Goal: Task Accomplishment & Management: Use online tool/utility

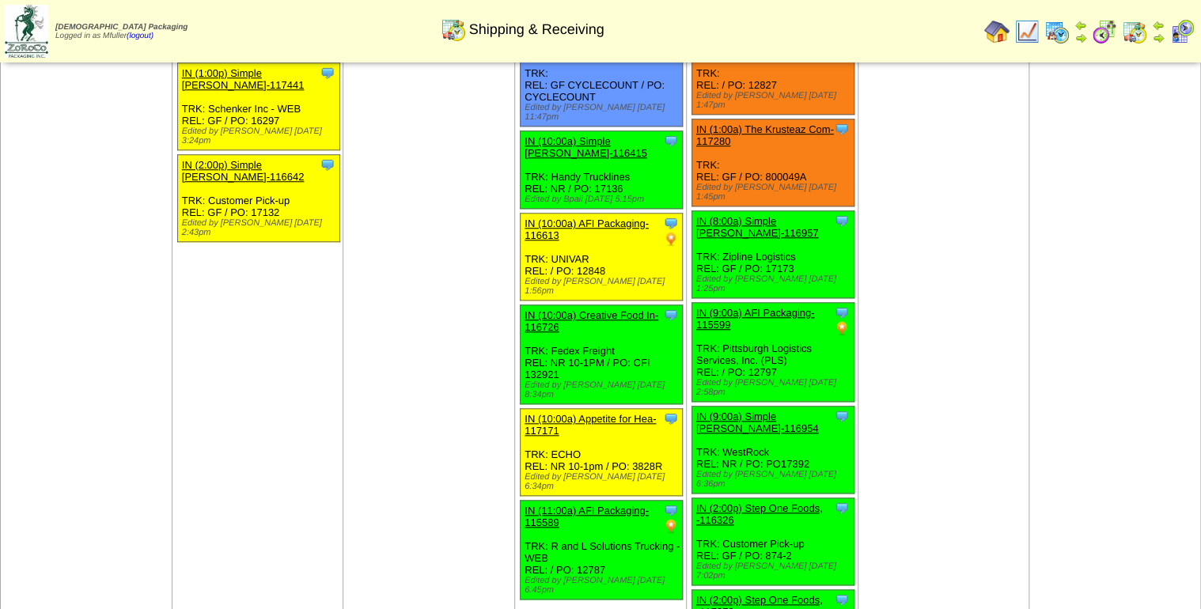
scroll to position [570, 0]
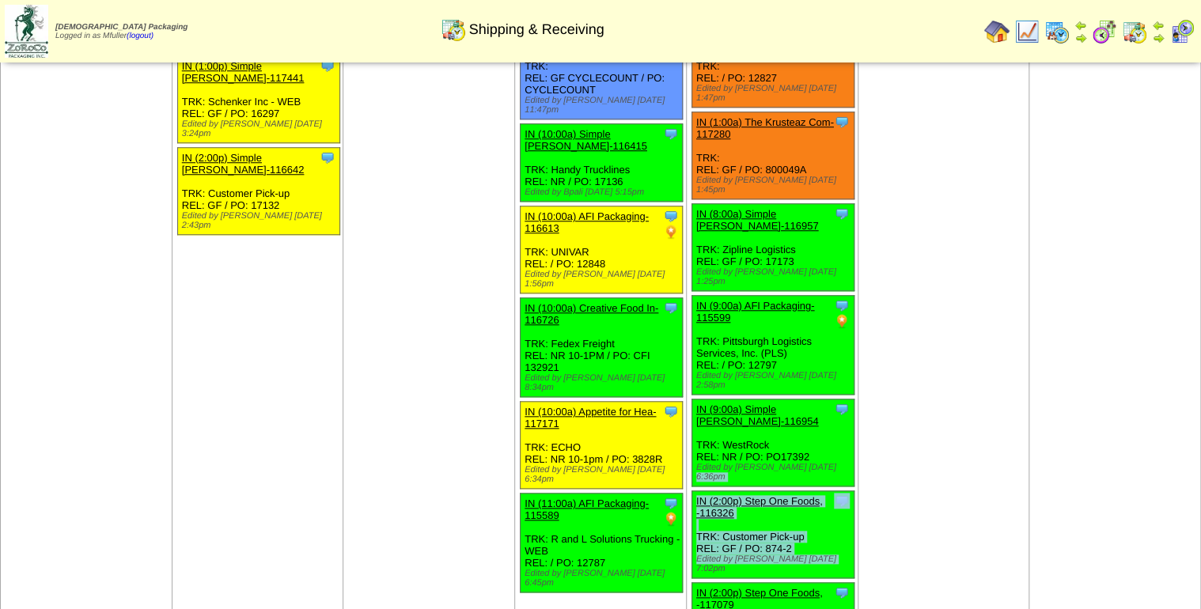
click at [854, 360] on ul "Clone Item IN (1:00a) Simple Mills-110110 Simple Mills ScheduleID: 110110 4400 …" at bounding box center [772, 115] width 169 height 1109
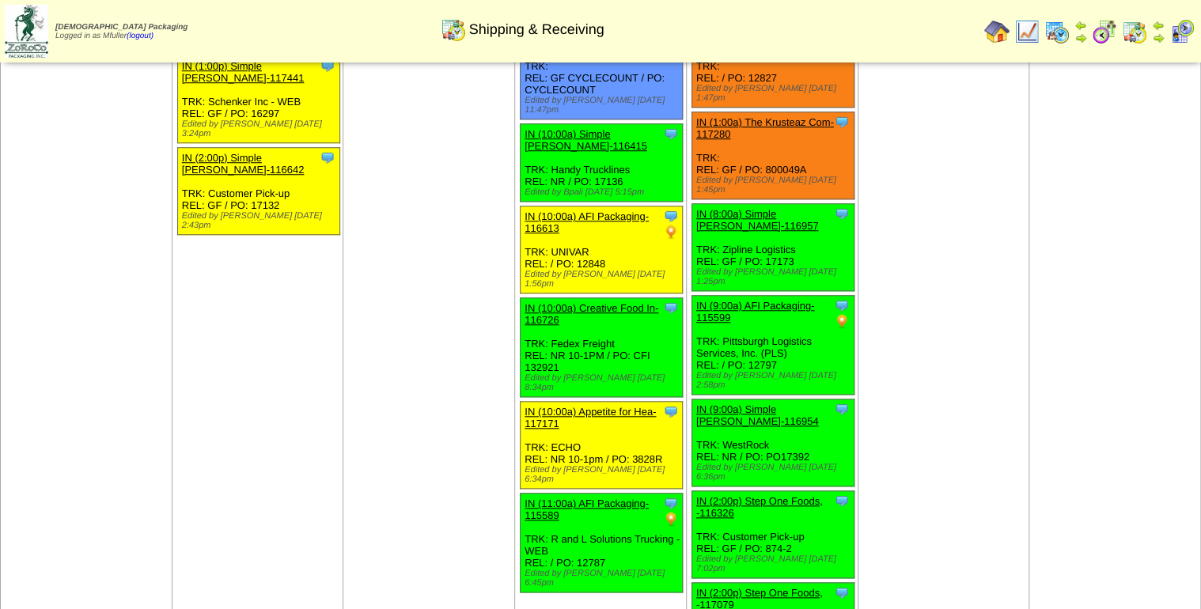
drag, startPoint x: 854, startPoint y: 360, endPoint x: 916, endPoint y: 402, distance: 75.3
click at [916, 402] on td "Oct 03 [+] Print Clone Item IN (1:00a) The Krusteaz Com-117411 The Krusteaz Com…" at bounding box center [944, 105] width 172 height 1139
click at [892, 366] on td "Oct 03 [+] Print Clone Item IN (1:00a) The Krusteaz Com-117411 The Krusteaz Com…" at bounding box center [944, 105] width 172 height 1139
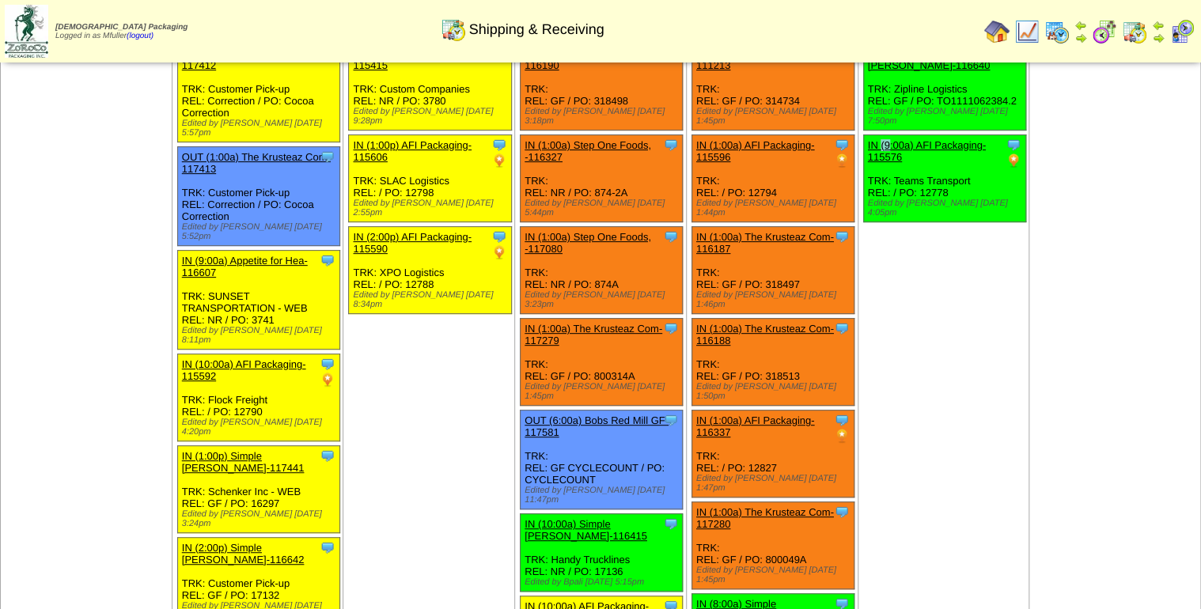
scroll to position [63, 0]
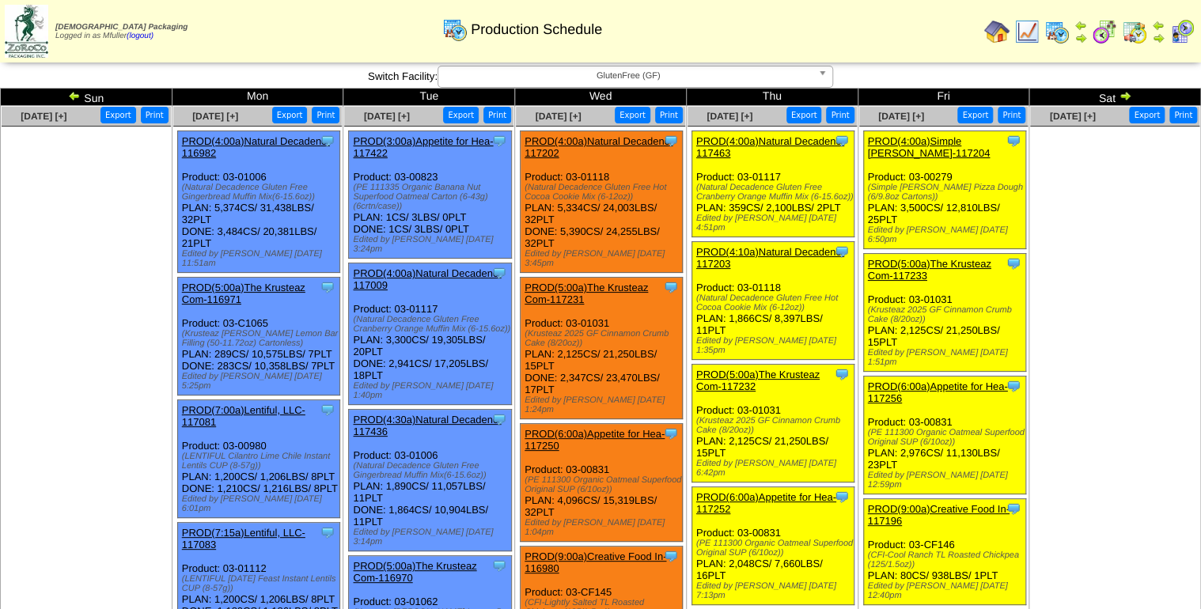
click at [977, 142] on link "PROD(4:00a)Simple [PERSON_NAME]-117204" at bounding box center [929, 147] width 123 height 24
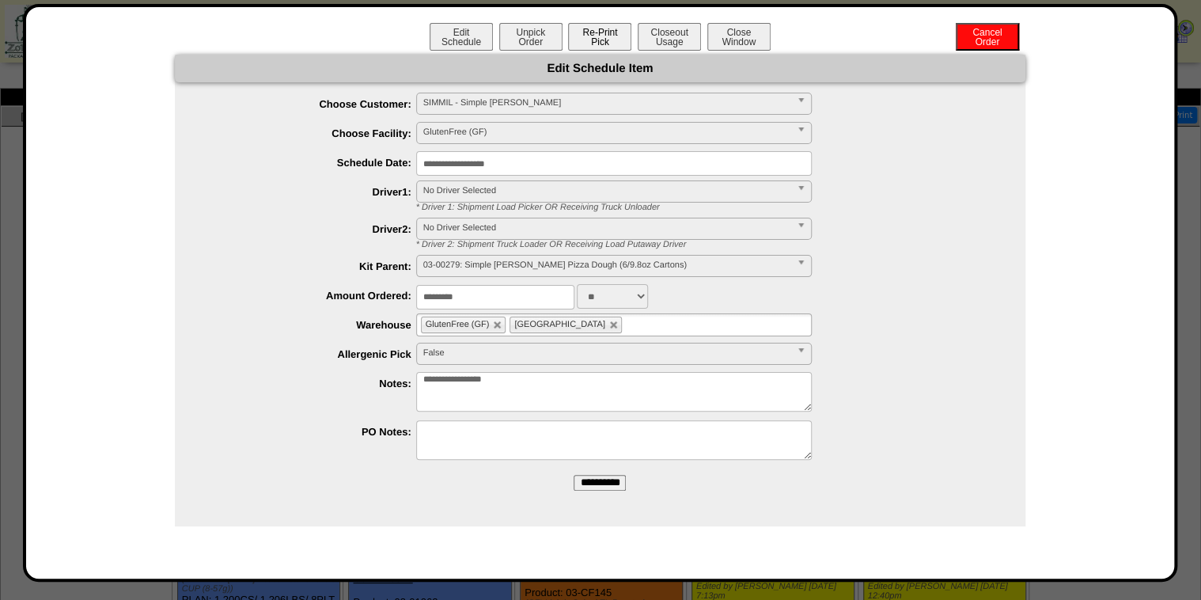
click at [604, 34] on button "Re-Print Pick" at bounding box center [599, 37] width 63 height 28
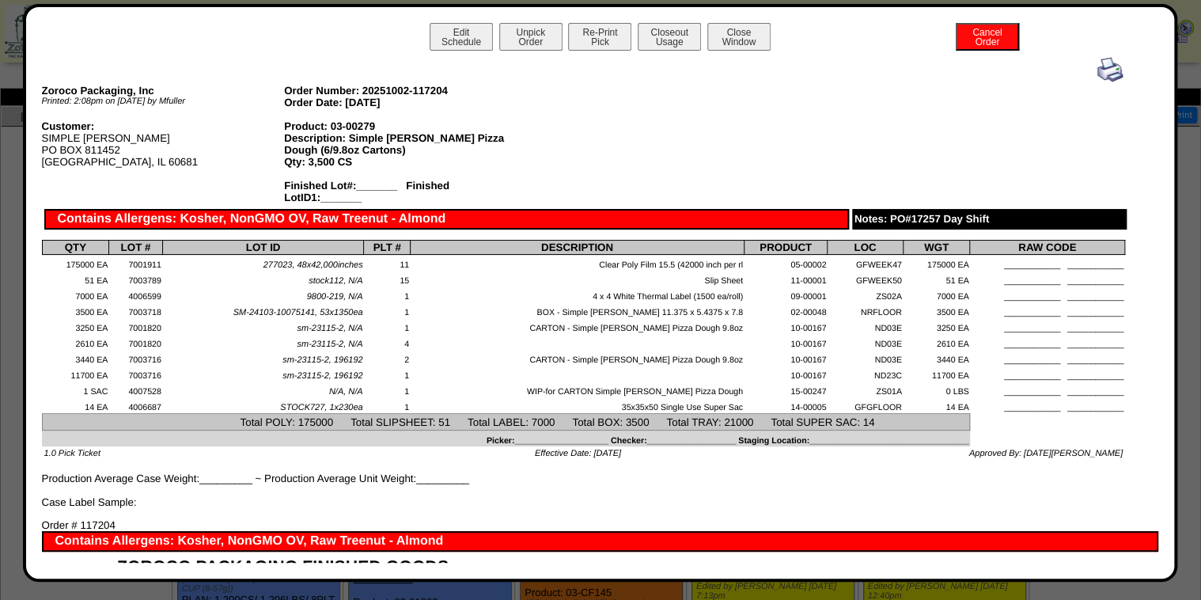
click at [1097, 71] on img at bounding box center [1109, 69] width 25 height 25
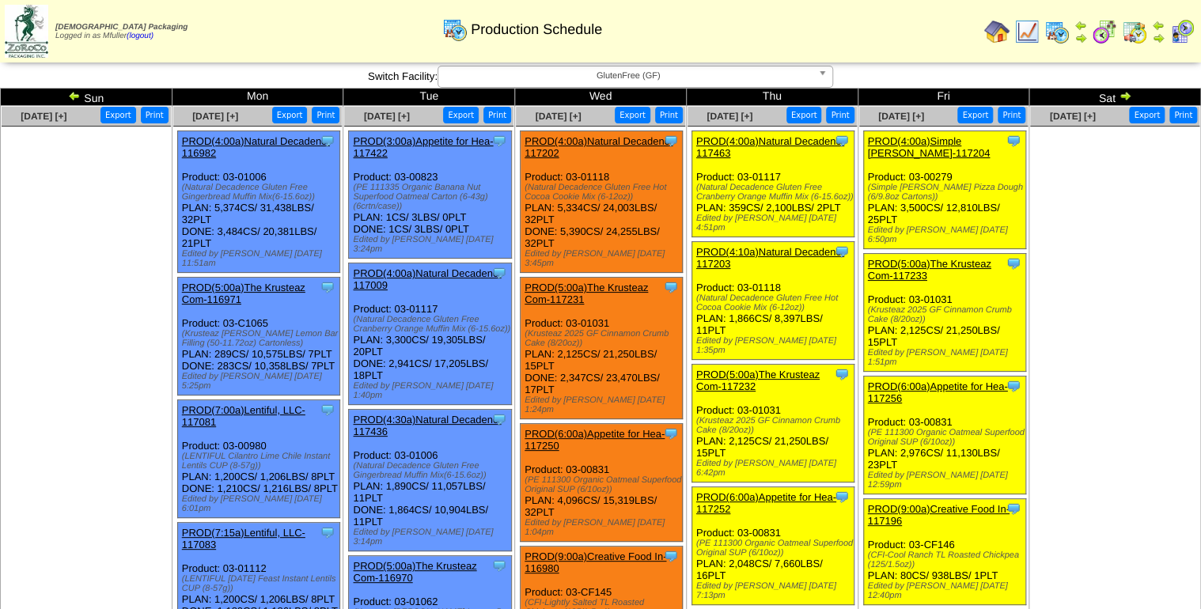
click at [956, 259] on link "PROD(5:00a)The Krusteaz Com-117233" at bounding box center [929, 270] width 123 height 24
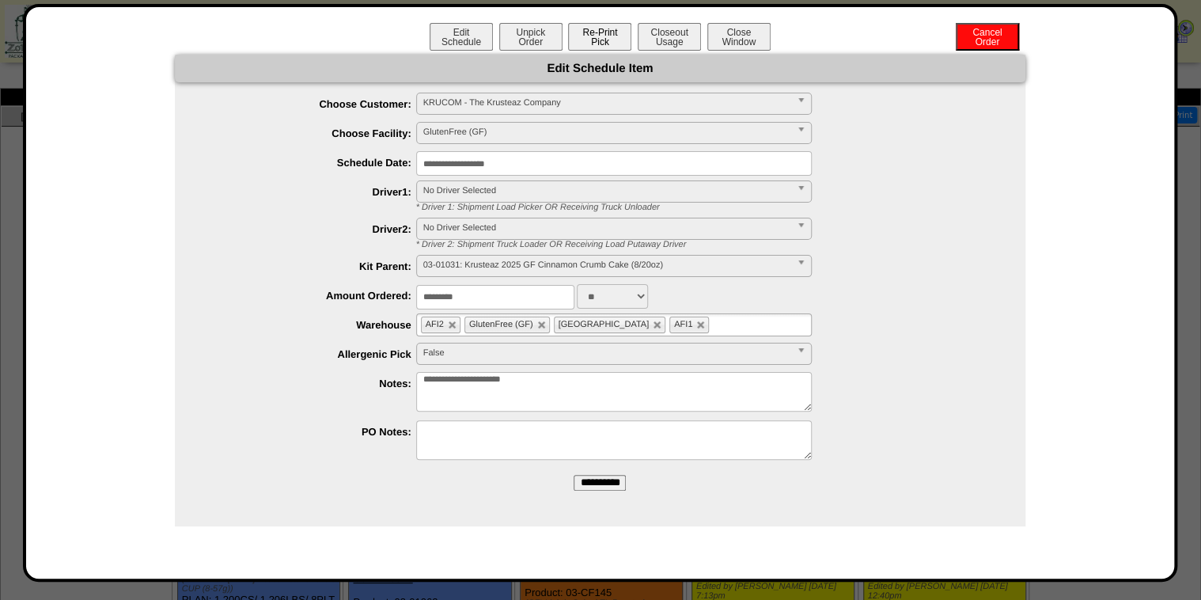
click at [601, 44] on button "Re-Print Pick" at bounding box center [599, 37] width 63 height 28
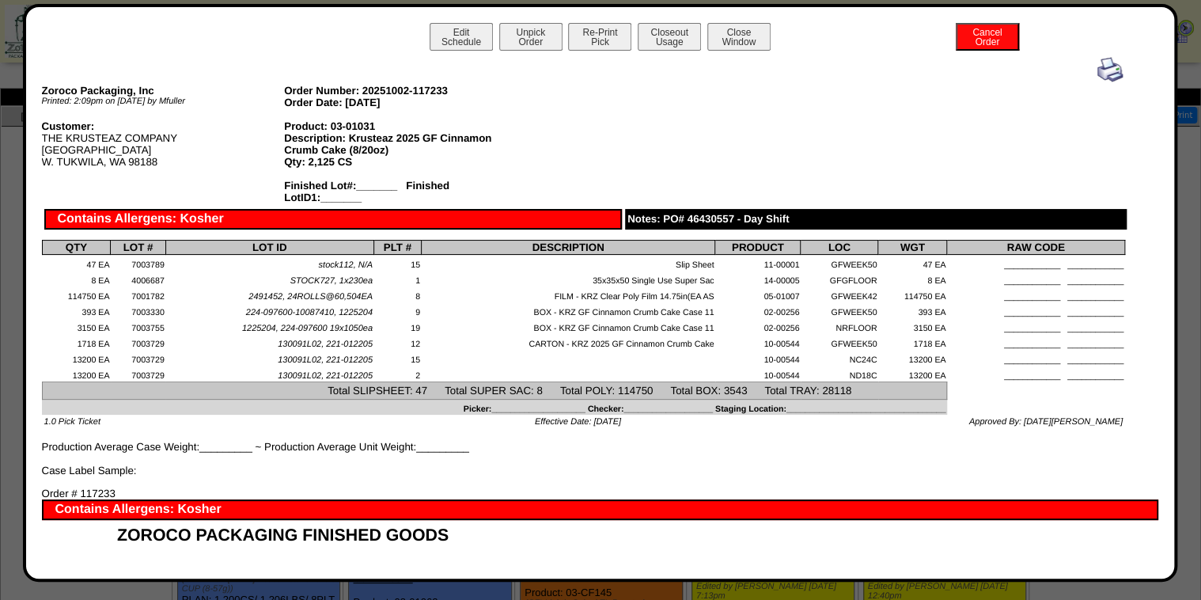
click at [1097, 76] on img at bounding box center [1109, 69] width 25 height 25
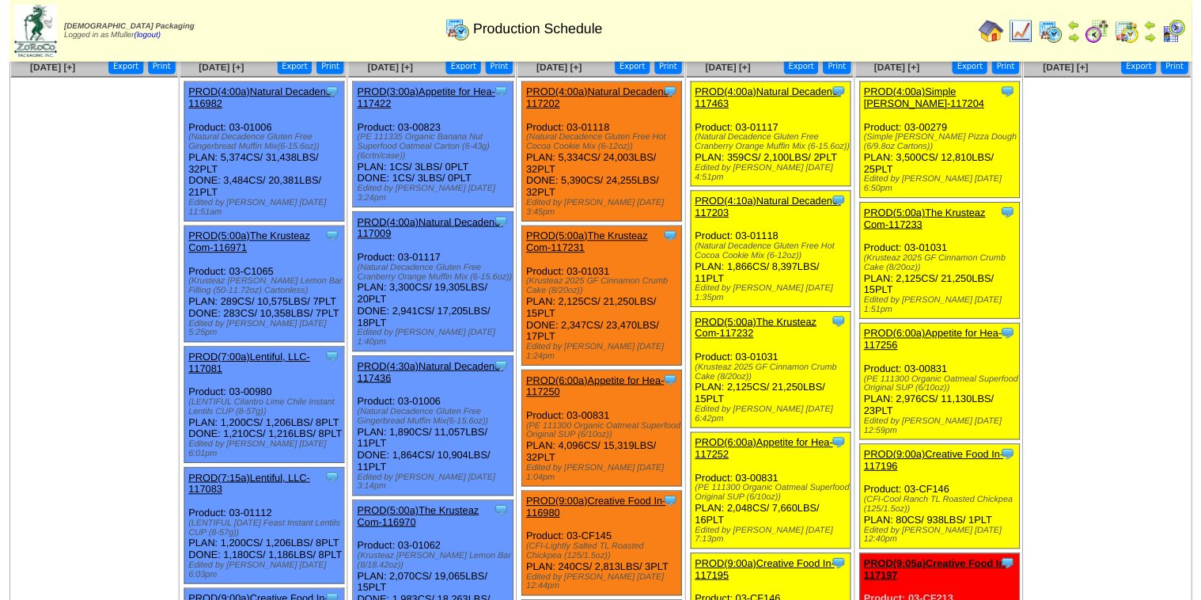
scroll to position [63, 0]
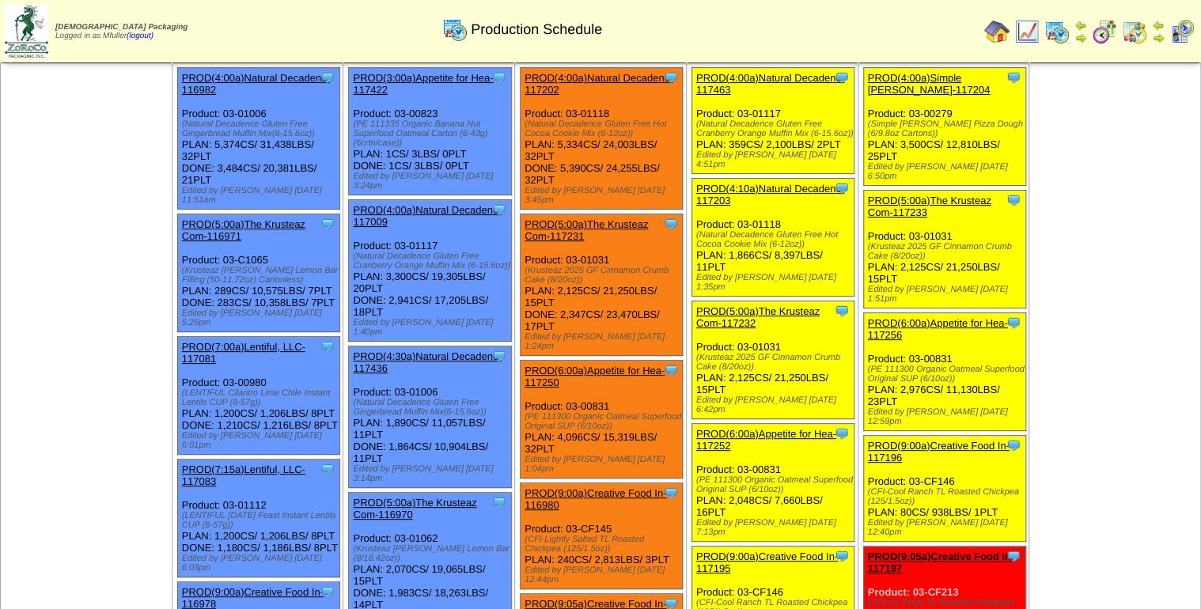
click at [940, 317] on link "PROD(6:00a)Appetite for Hea-117256" at bounding box center [938, 329] width 140 height 24
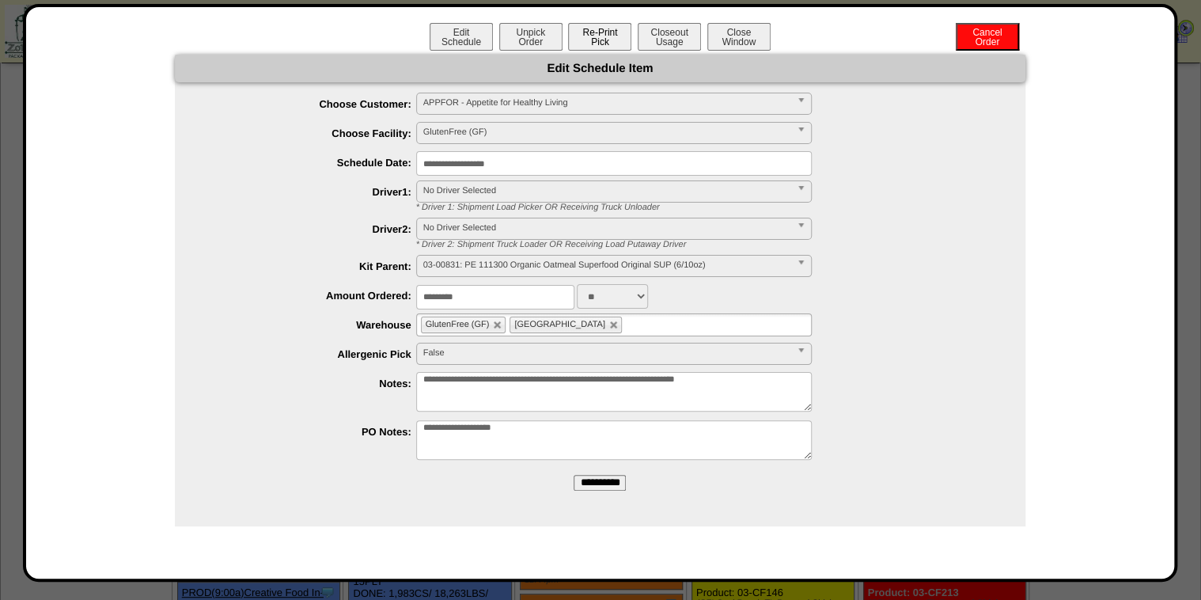
click at [601, 26] on button "Re-Print Pick" at bounding box center [599, 37] width 63 height 28
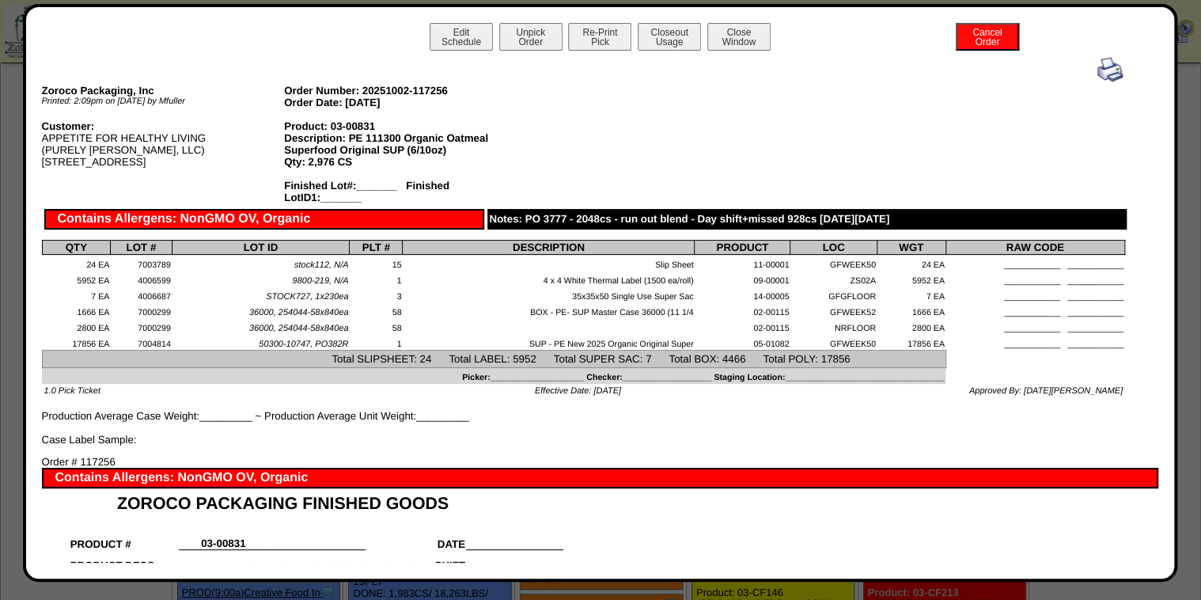
click at [1097, 76] on img at bounding box center [1109, 69] width 25 height 25
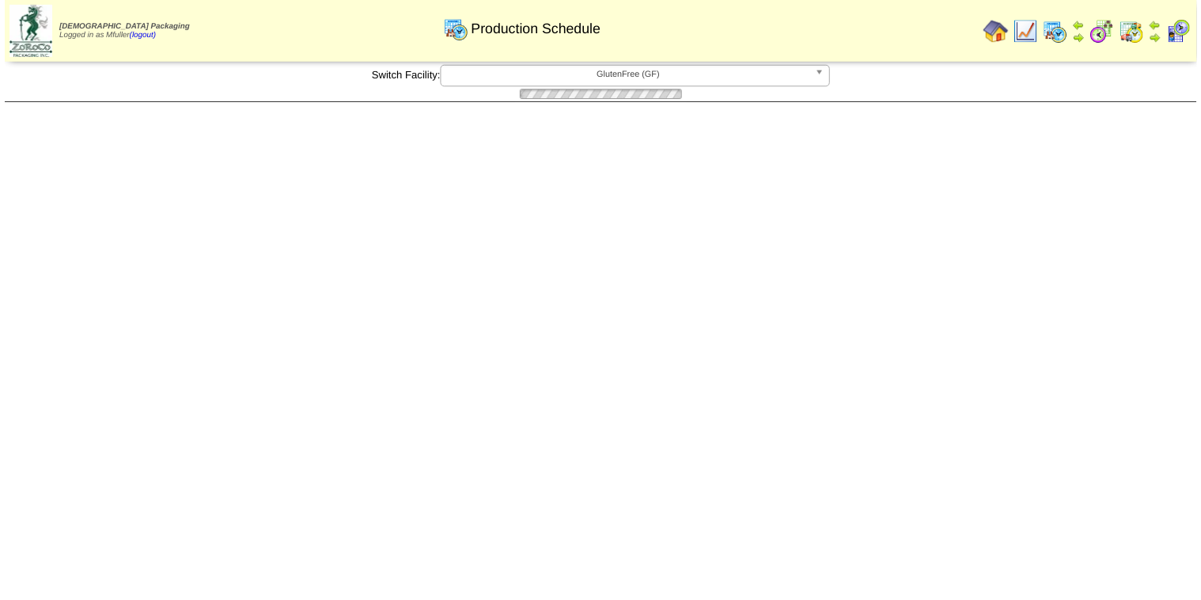
scroll to position [63, 0]
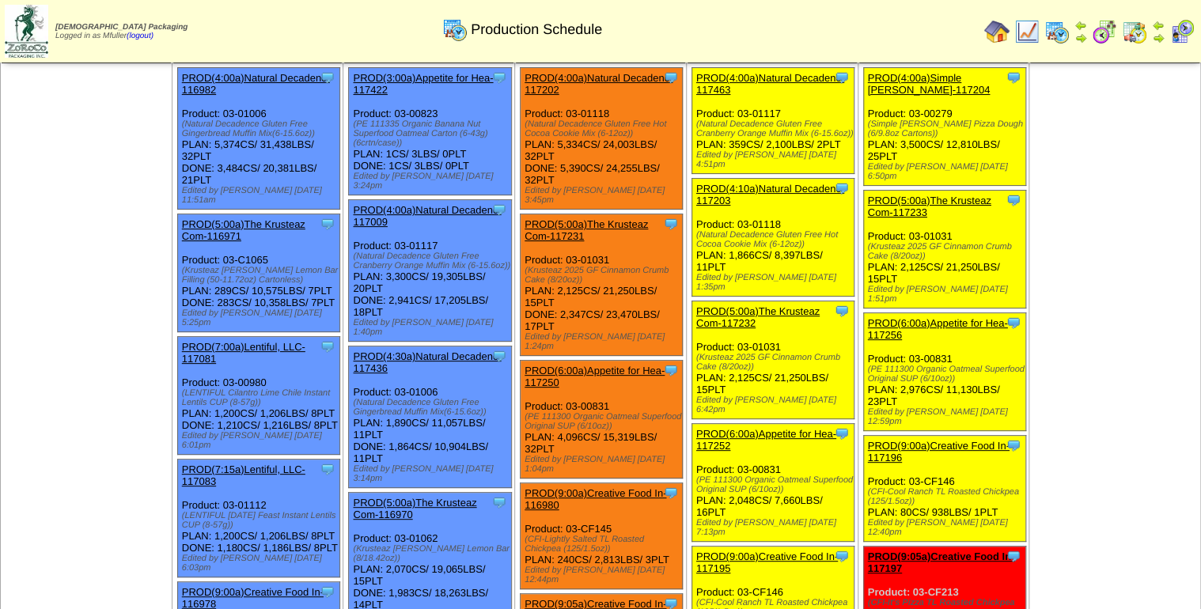
click at [978, 440] on link "PROD(9:00a)Creative Food In-117196" at bounding box center [939, 452] width 142 height 24
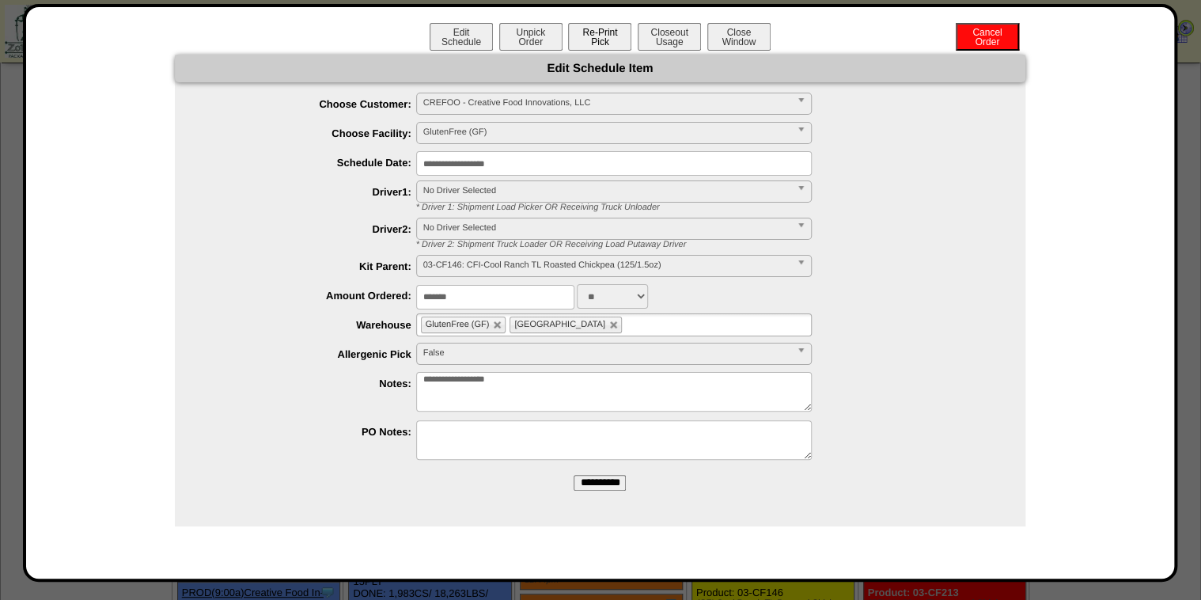
click at [605, 28] on button "Re-Print Pick" at bounding box center [599, 37] width 63 height 28
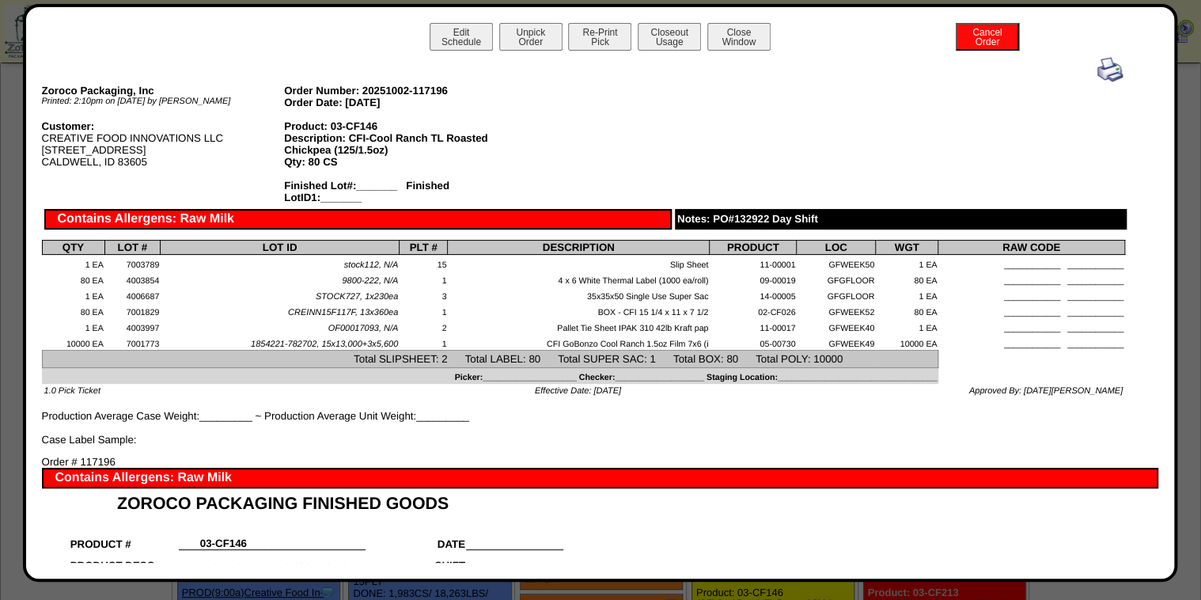
click at [1104, 68] on img at bounding box center [1109, 69] width 25 height 25
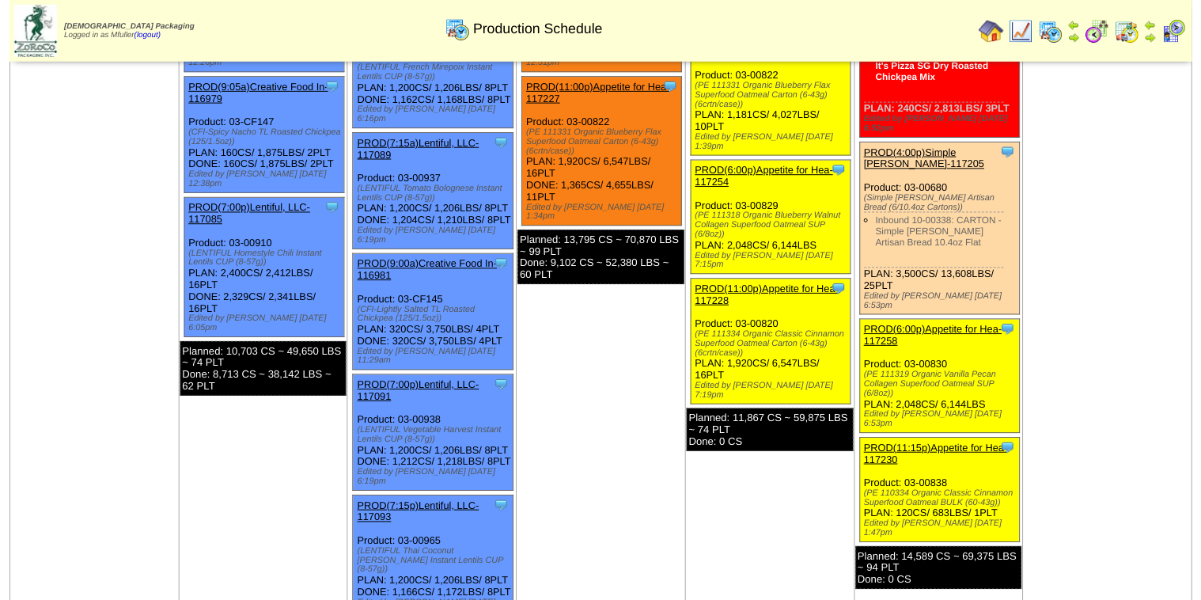
scroll to position [696, 0]
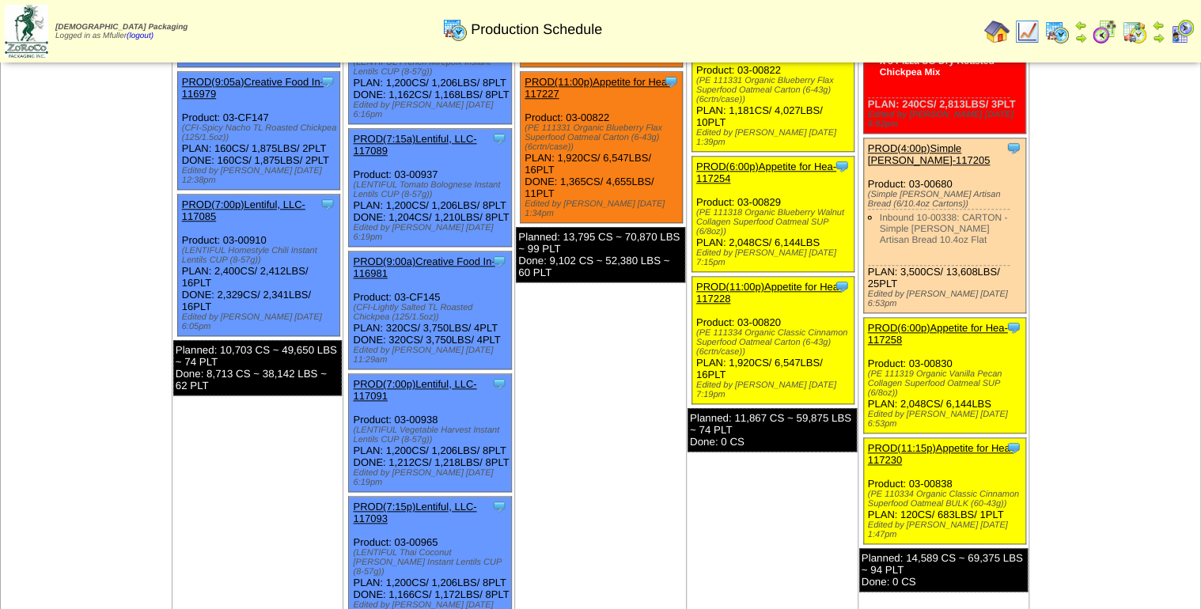
click at [960, 322] on link "PROD(6:00p)Appetite for Hea-117258" at bounding box center [938, 334] width 140 height 24
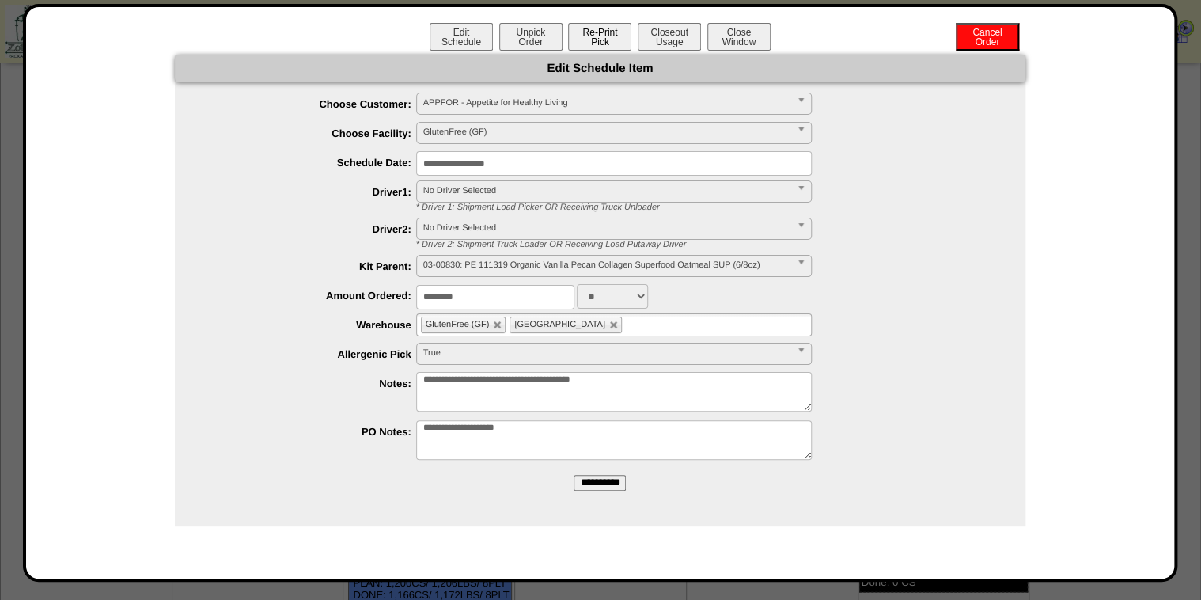
click at [608, 31] on button "Re-Print Pick" at bounding box center [599, 37] width 63 height 28
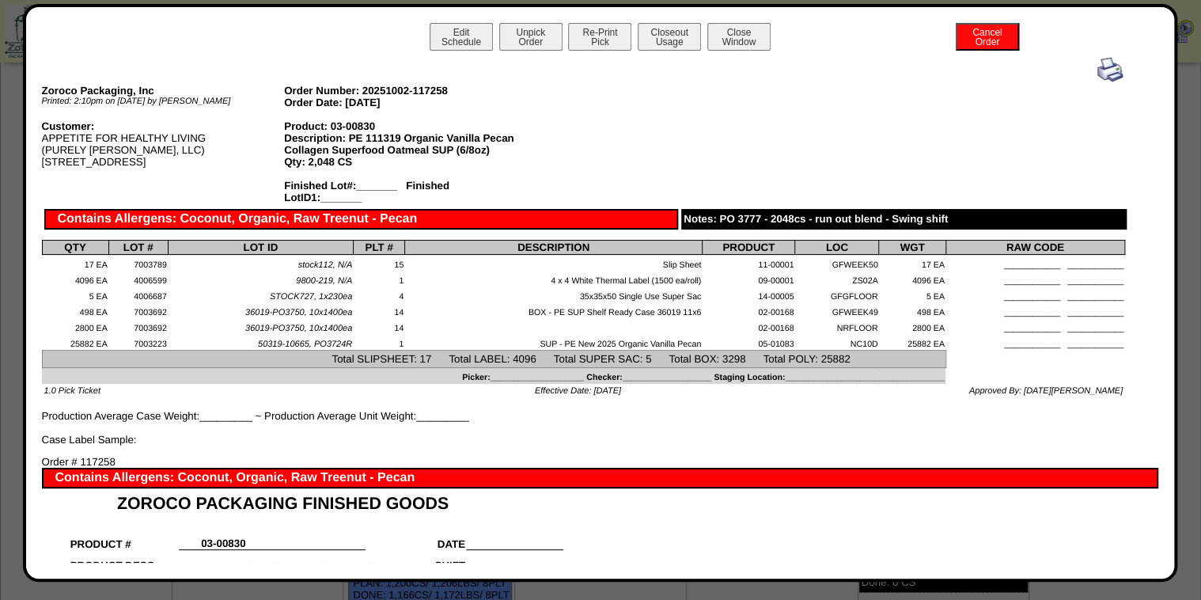
click at [1097, 70] on img at bounding box center [1109, 69] width 25 height 25
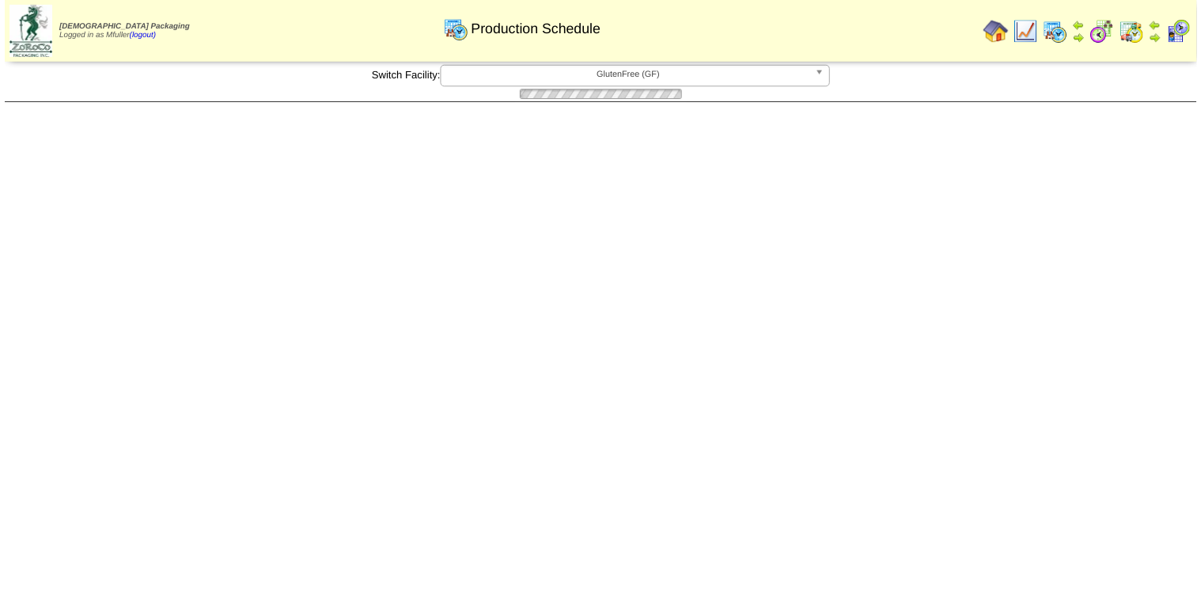
scroll to position [696, 0]
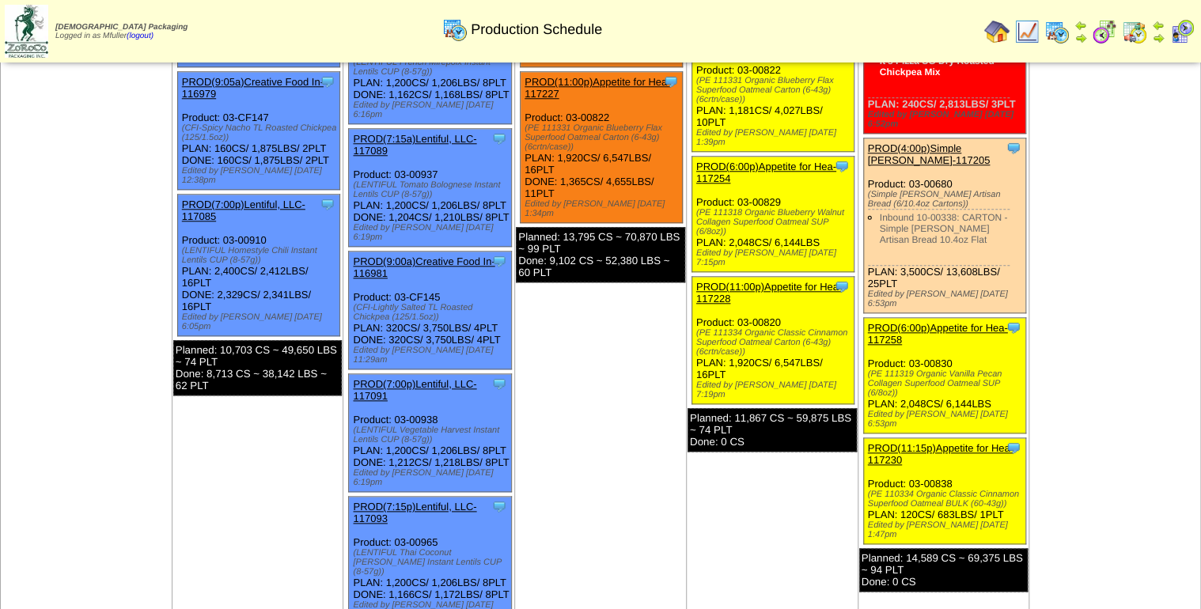
click at [926, 442] on link "PROD(11:15p)Appetite for Hea-117230" at bounding box center [941, 454] width 146 height 24
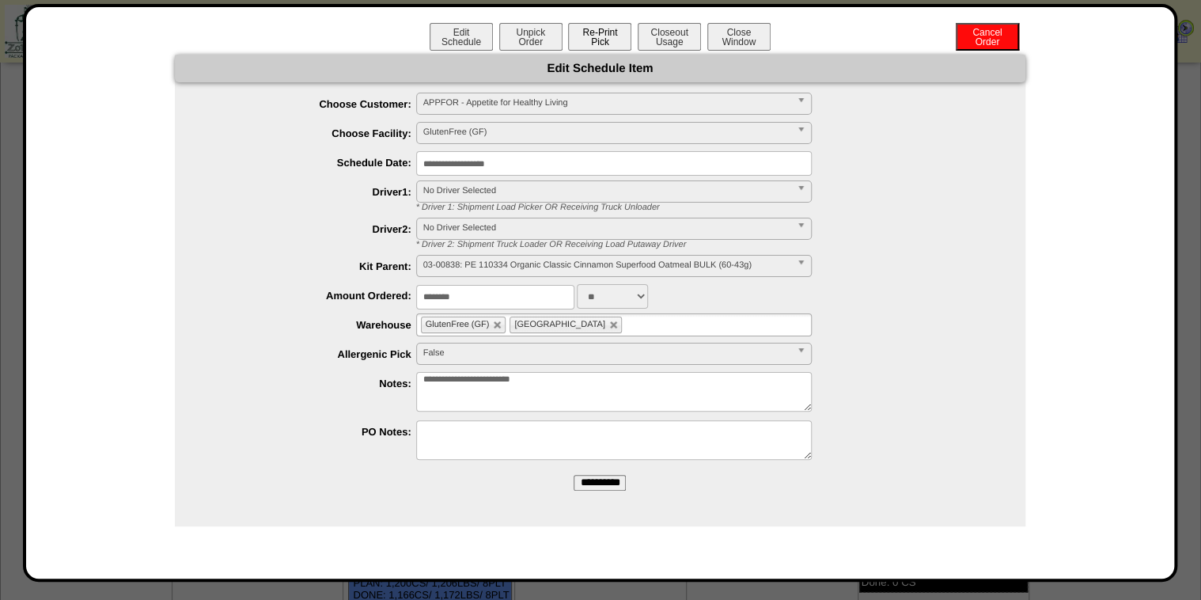
click at [620, 42] on button "Re-Print Pick" at bounding box center [599, 37] width 63 height 28
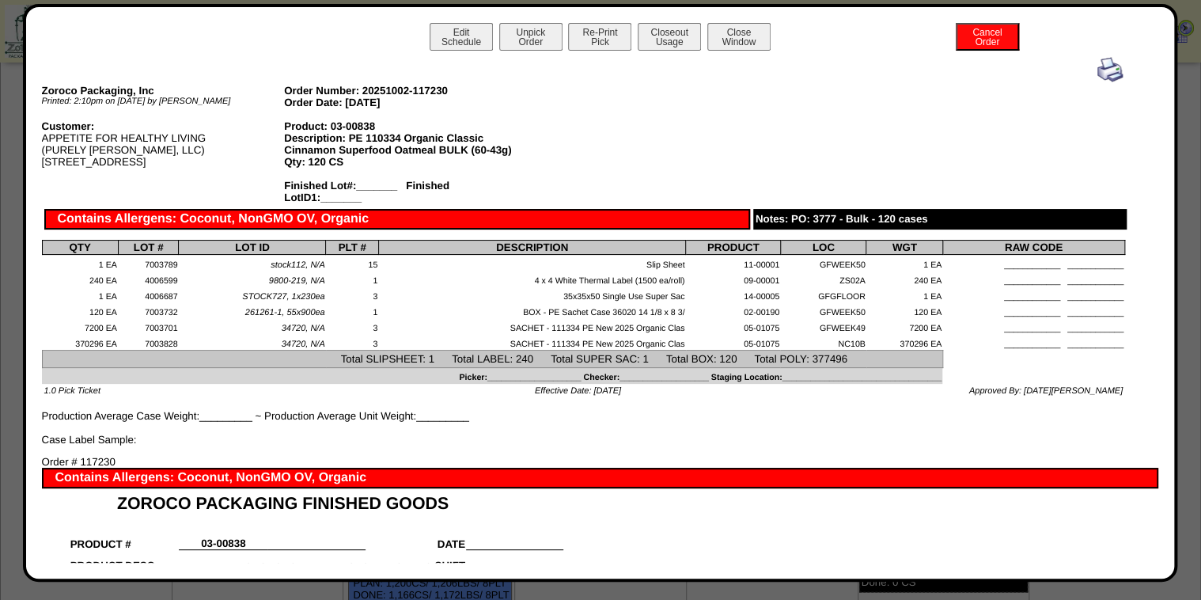
click at [1097, 65] on img at bounding box center [1109, 69] width 25 height 25
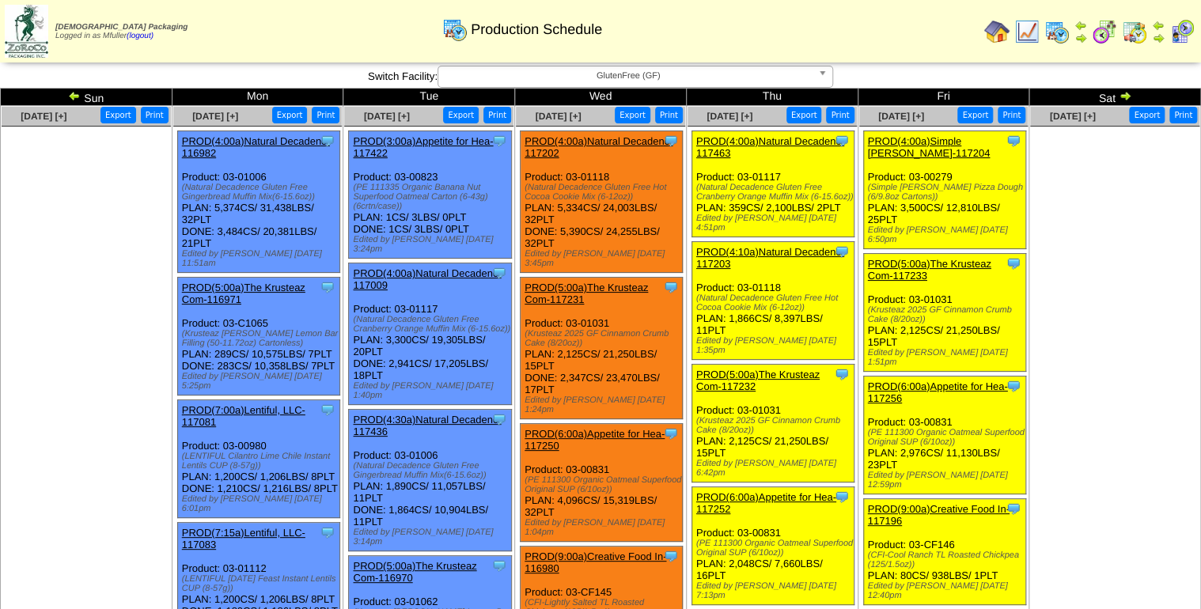
click at [660, 76] on span "GlutenFree (GF)" at bounding box center [628, 75] width 367 height 19
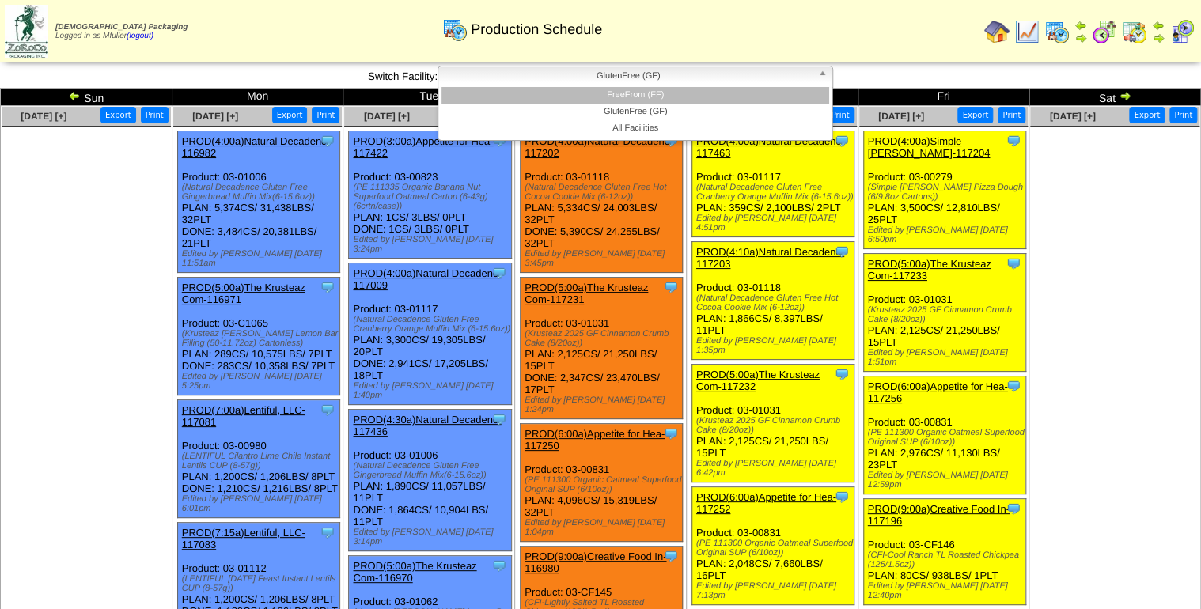
click at [680, 95] on li "FreeFrom (FF)" at bounding box center [635, 95] width 388 height 17
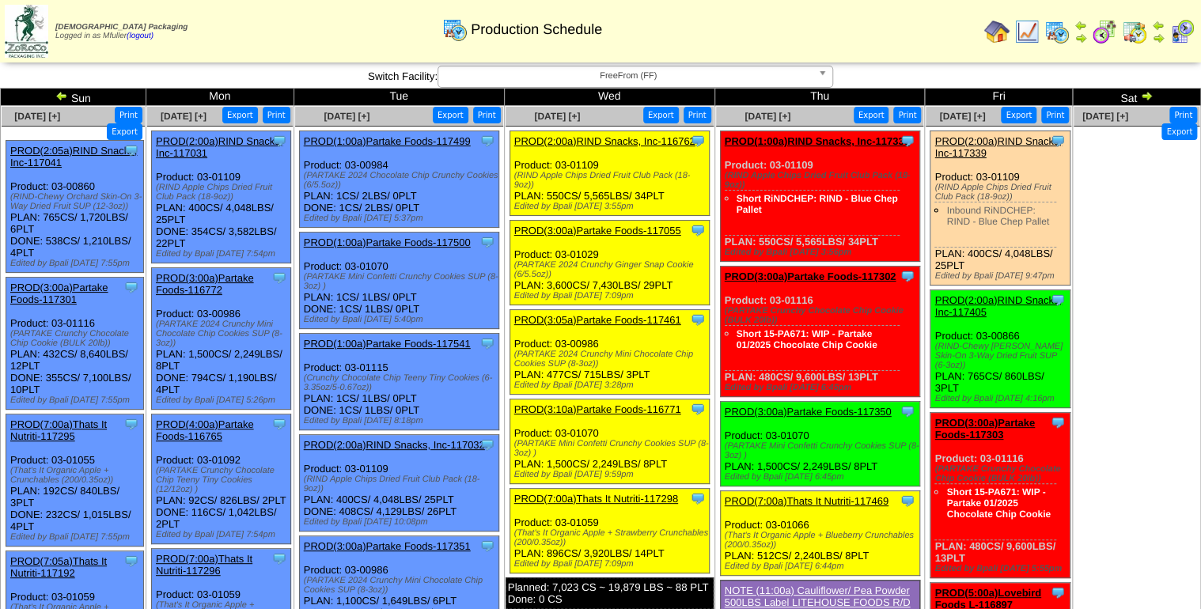
click at [646, 73] on span "FreeFrom (FF)" at bounding box center [628, 75] width 367 height 19
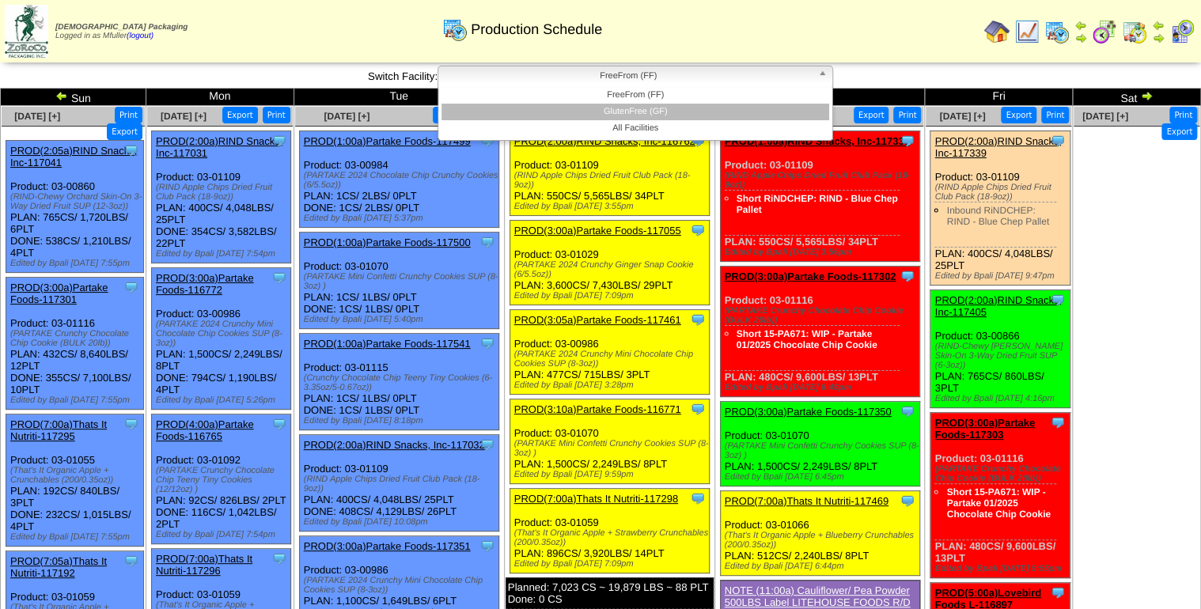
click at [666, 109] on li "GlutenFree (GF)" at bounding box center [635, 112] width 388 height 17
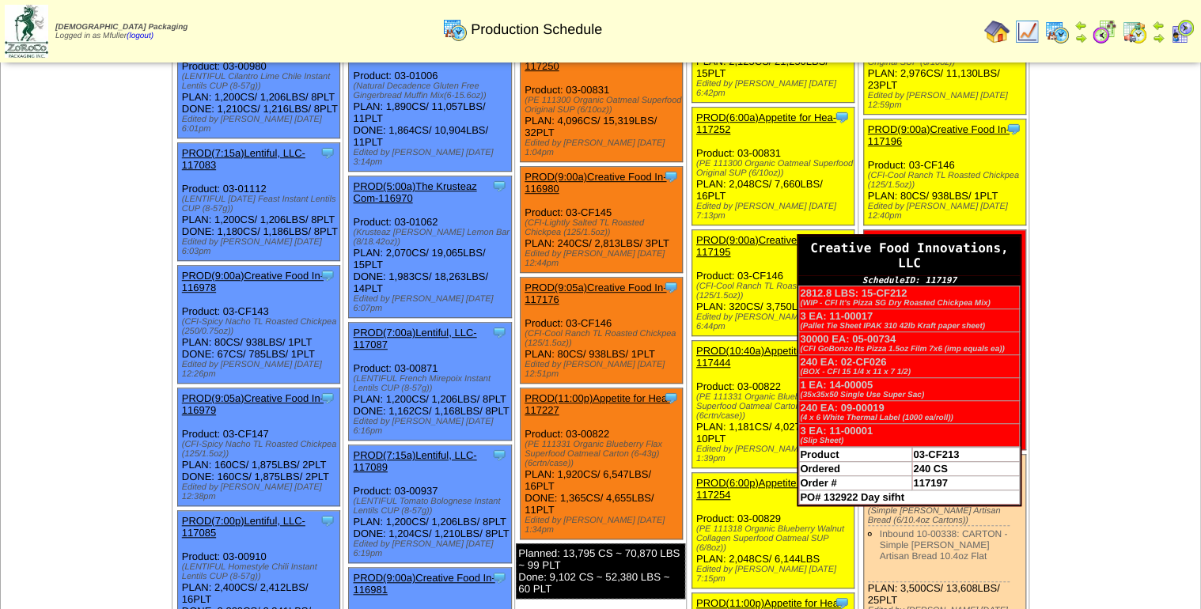
scroll to position [506, 0]
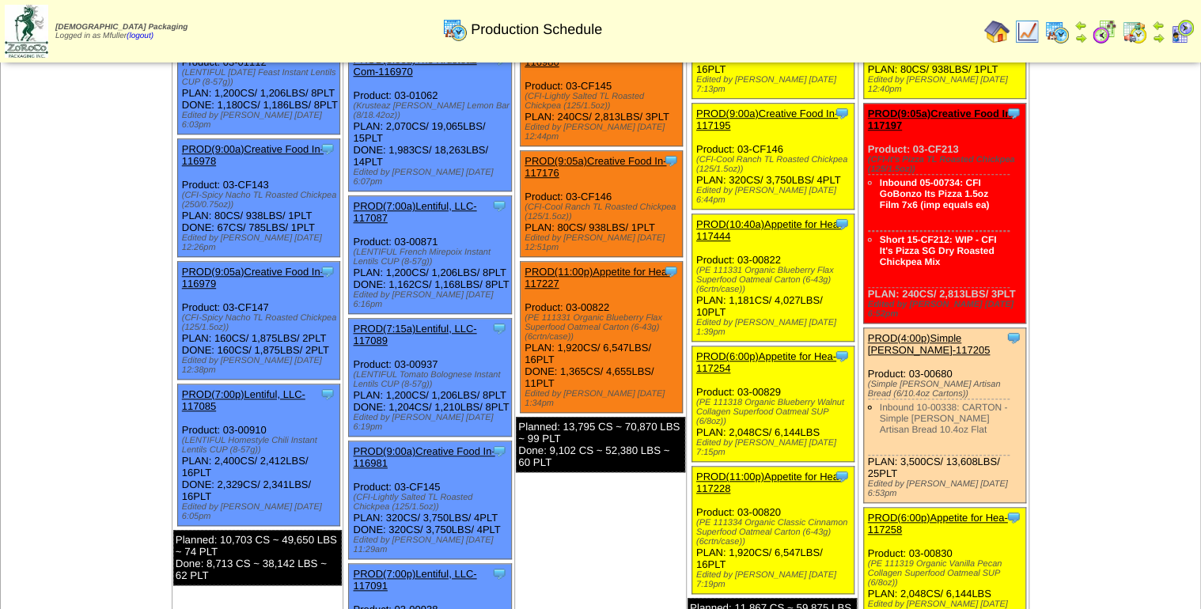
click at [1142, 240] on td "Oct 04 [+] Print Export" at bounding box center [1115, 237] width 172 height 1275
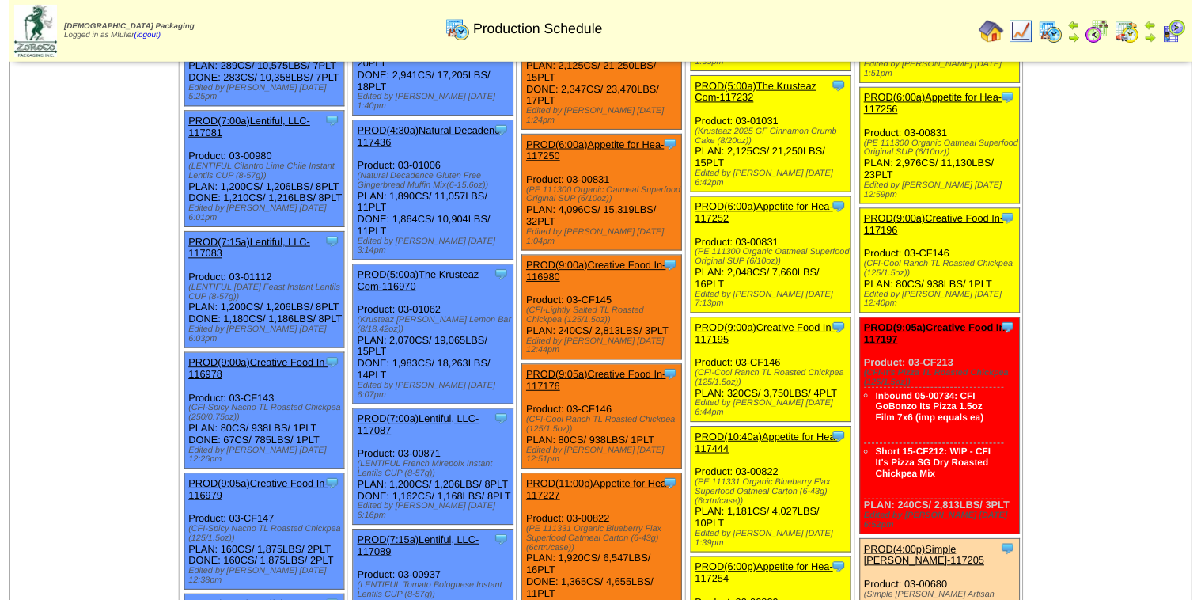
scroll to position [316, 0]
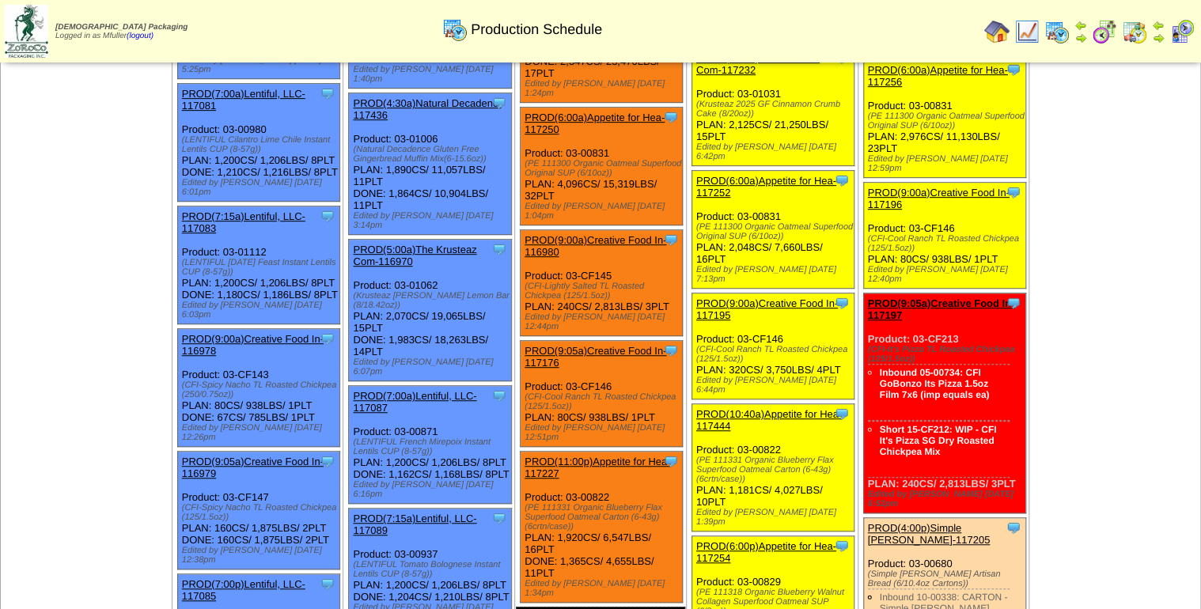
click at [948, 297] on link "PROD(9:05a)Creative Food In-117197" at bounding box center [941, 309] width 147 height 24
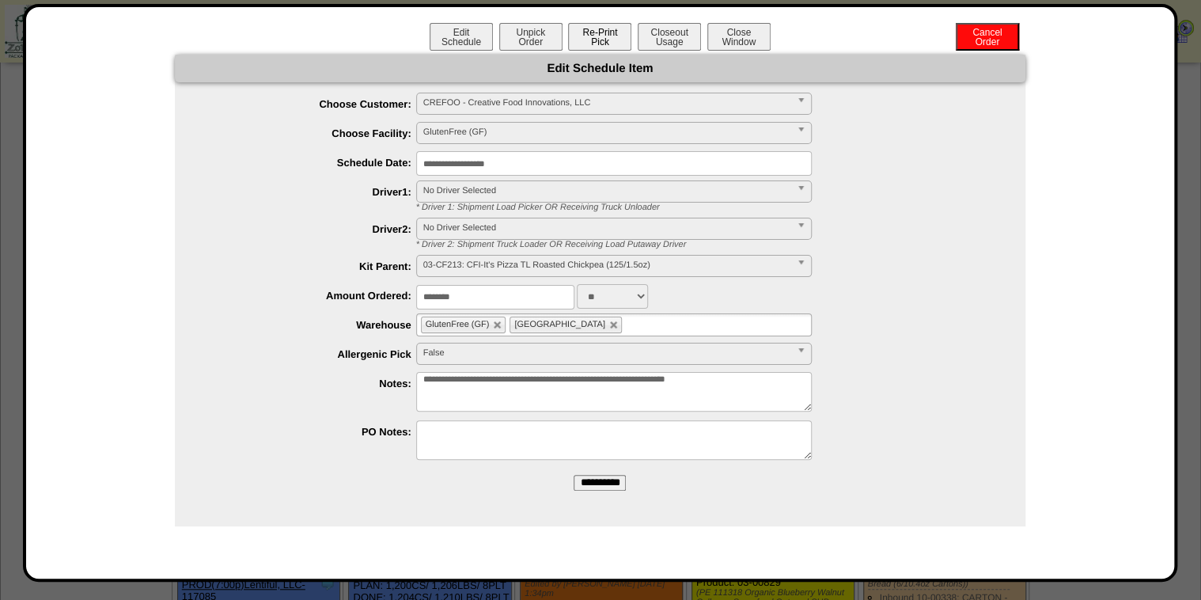
click at [612, 40] on button "Re-Print Pick" at bounding box center [599, 37] width 63 height 28
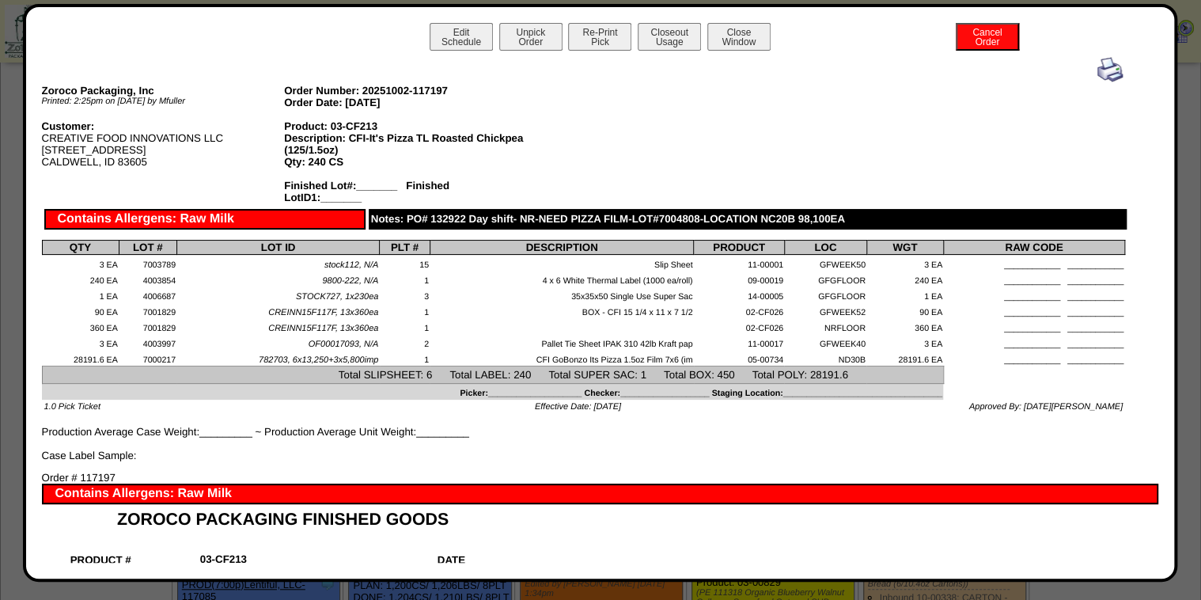
click at [1105, 73] on img at bounding box center [1109, 69] width 25 height 25
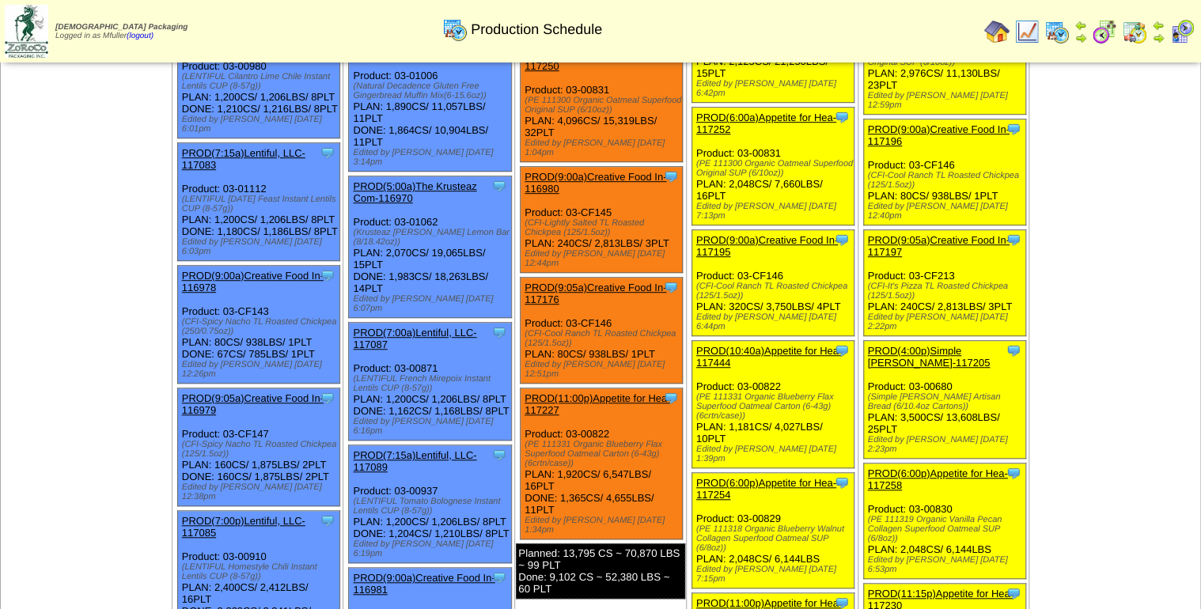
scroll to position [443, 0]
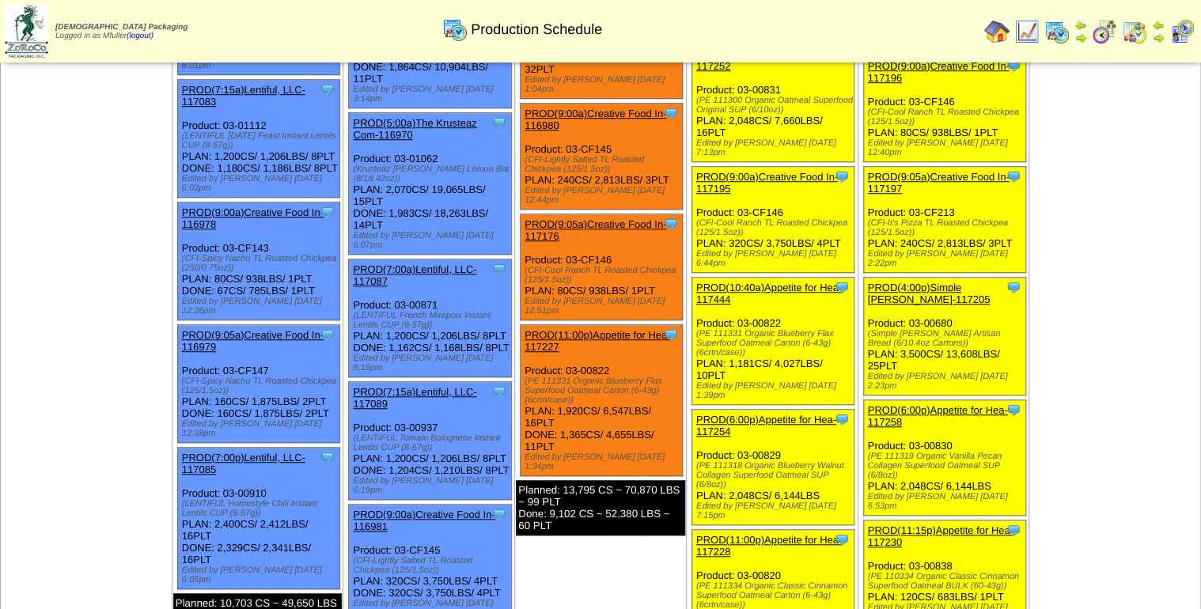
click at [924, 282] on link "PROD(4:00p)Simple [PERSON_NAME]-117205" at bounding box center [929, 294] width 123 height 24
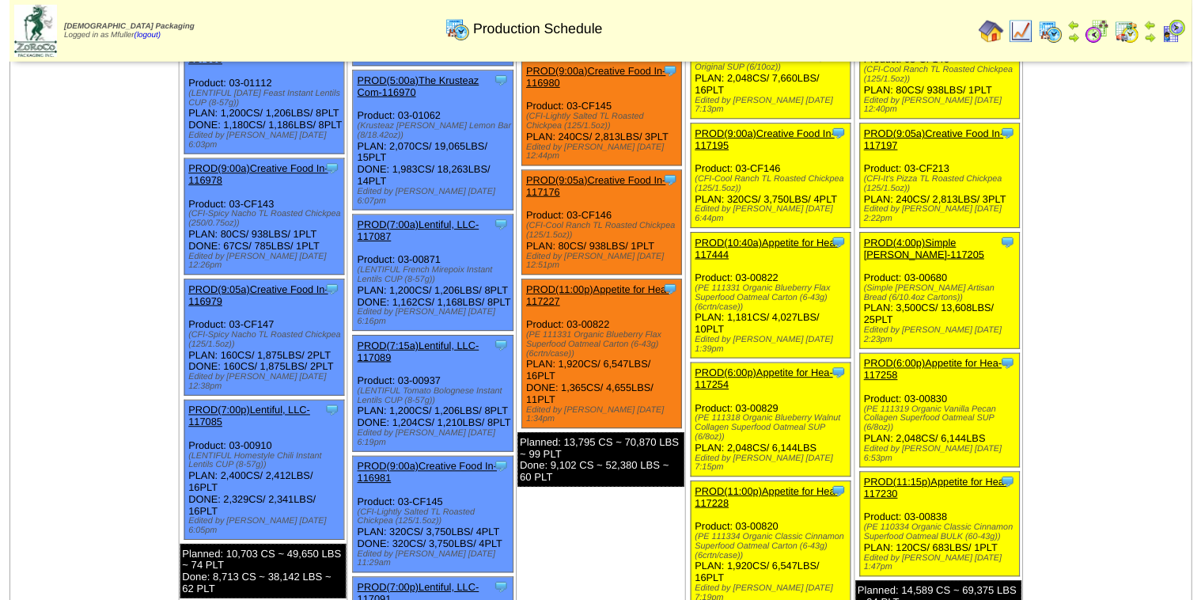
scroll to position [506, 0]
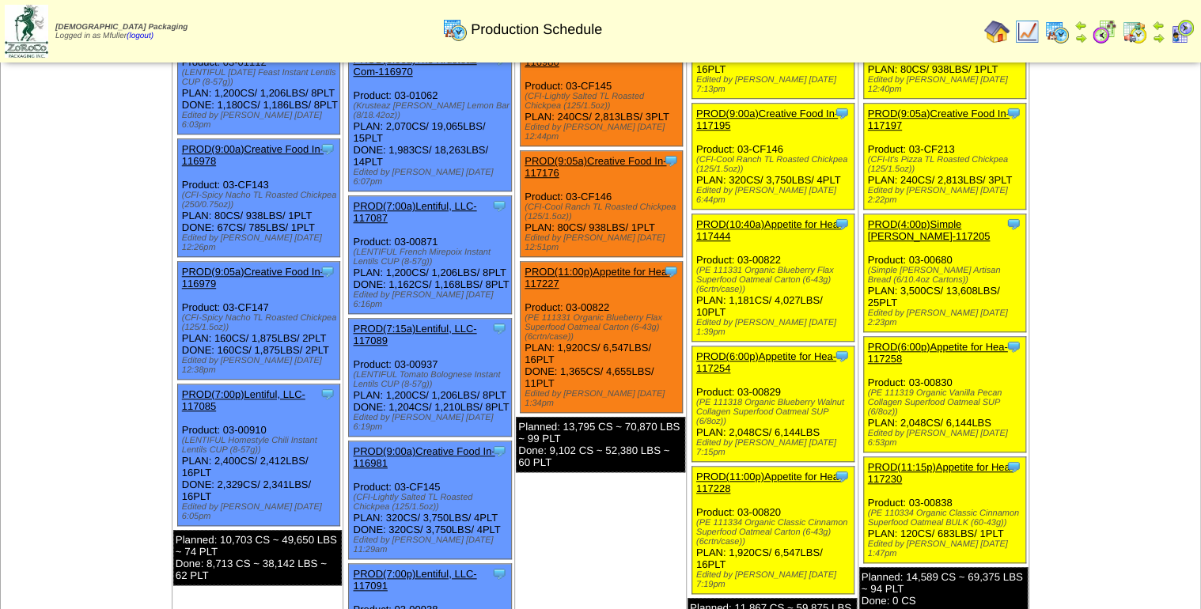
click at [951, 218] on link "PROD(4:00p)Simple [PERSON_NAME]-117205" at bounding box center [929, 230] width 123 height 24
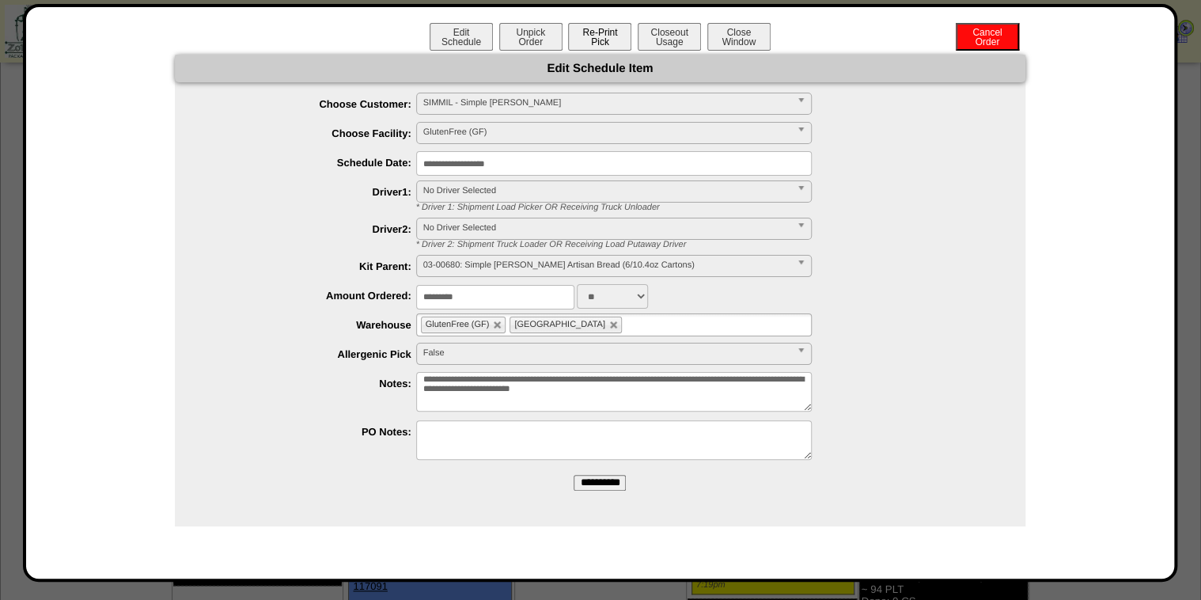
click at [608, 40] on button "Re-Print Pick" at bounding box center [599, 37] width 63 height 28
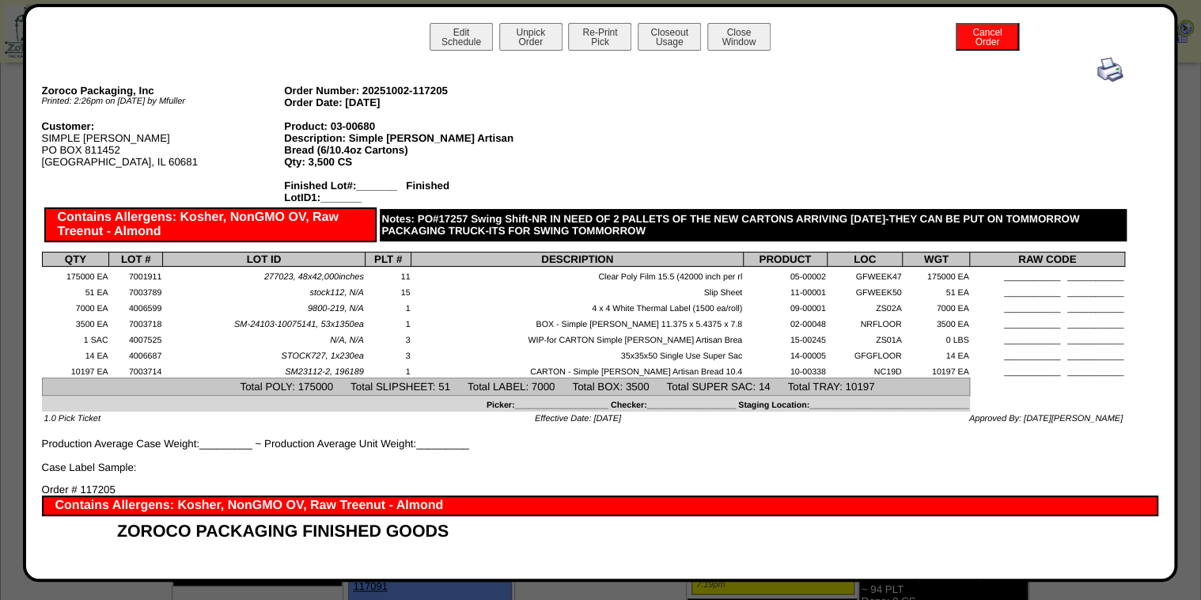
click at [1101, 75] on img at bounding box center [1109, 69] width 25 height 25
click at [1102, 73] on img at bounding box center [1109, 69] width 25 height 25
